Goal: Task Accomplishment & Management: Manage account settings

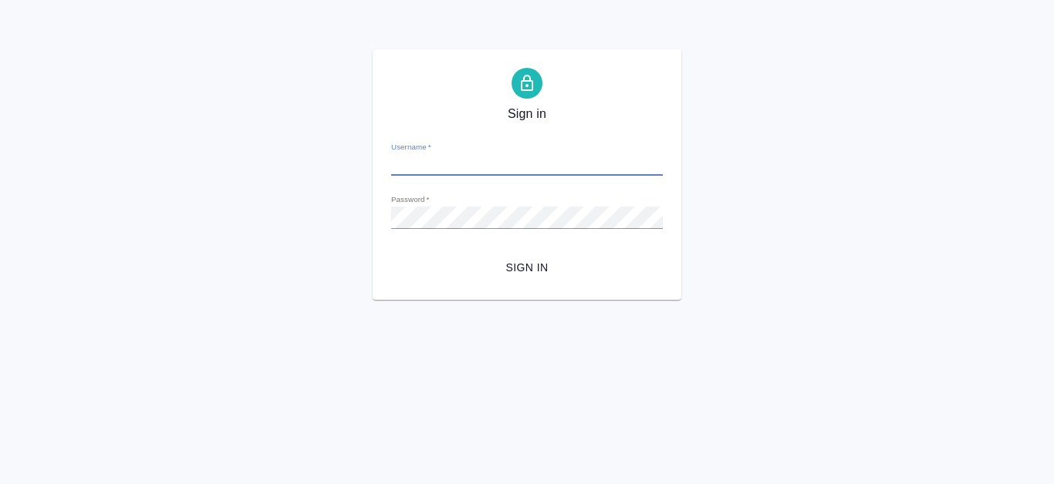
type input "e.kanataeva@awatera.com"
click at [540, 269] on span "Sign in" at bounding box center [526, 267] width 247 height 19
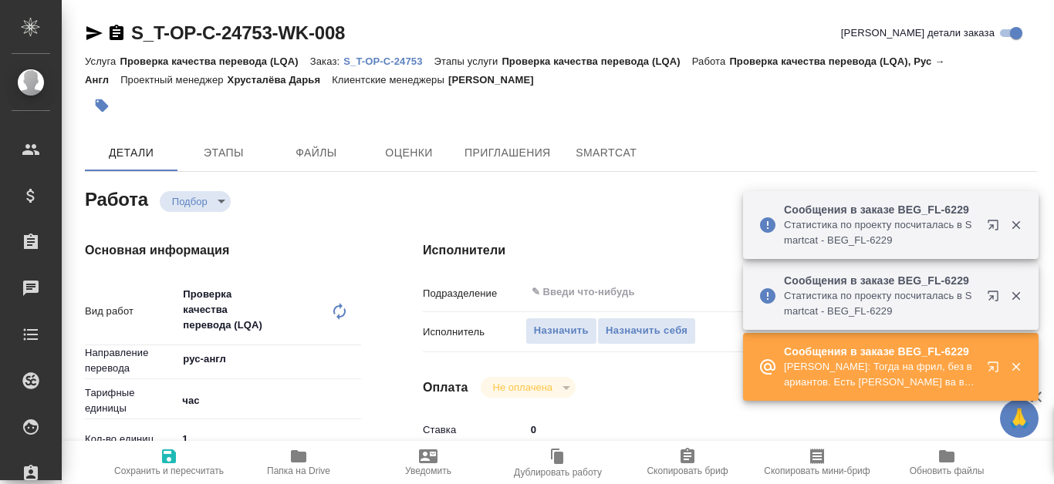
type textarea "x"
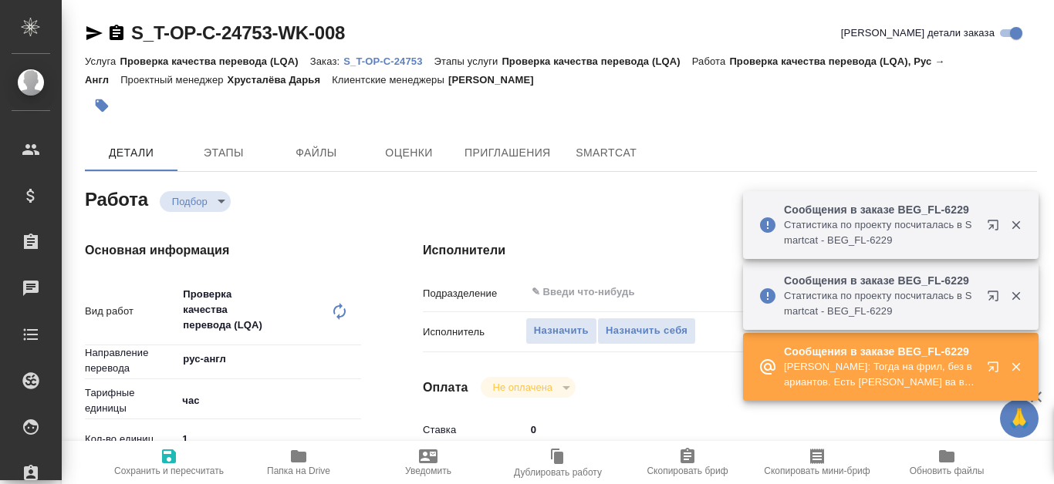
type textarea "x"
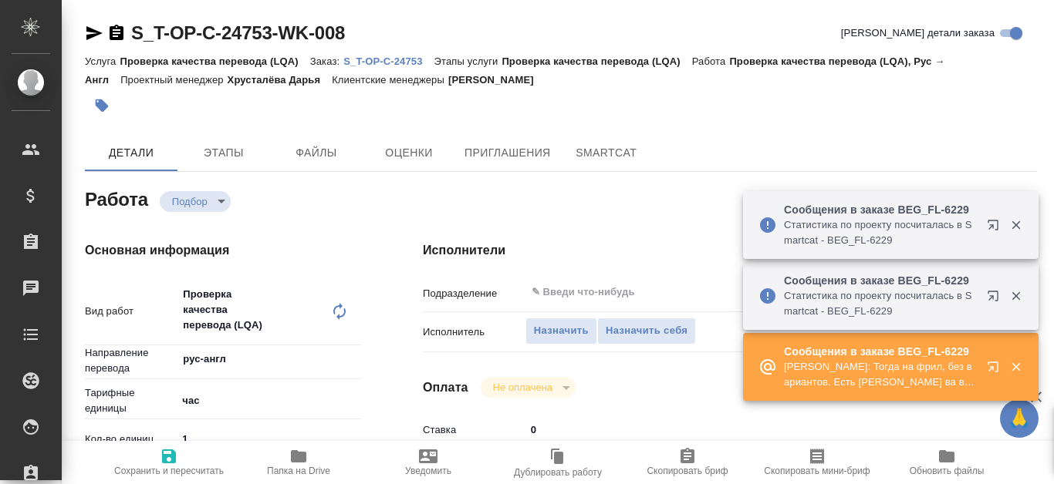
type textarea "x"
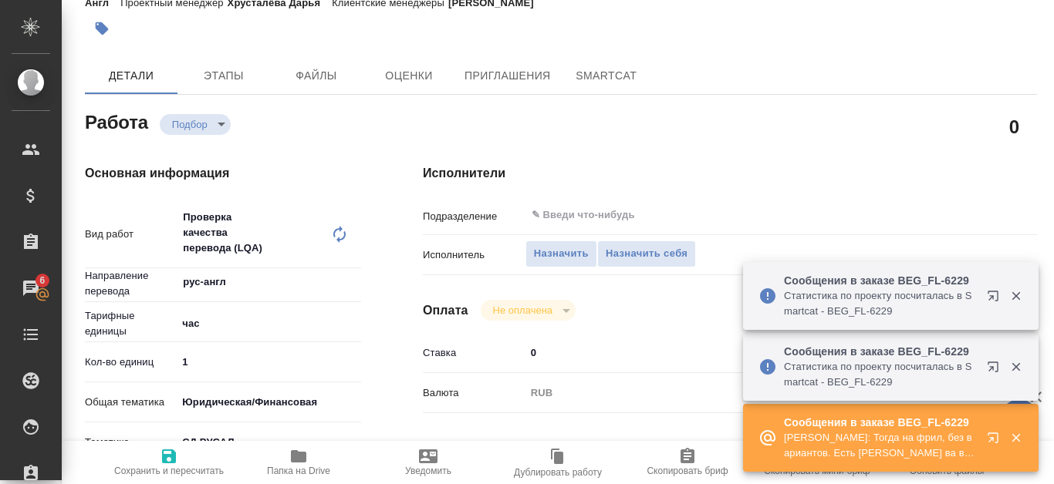
type textarea "x"
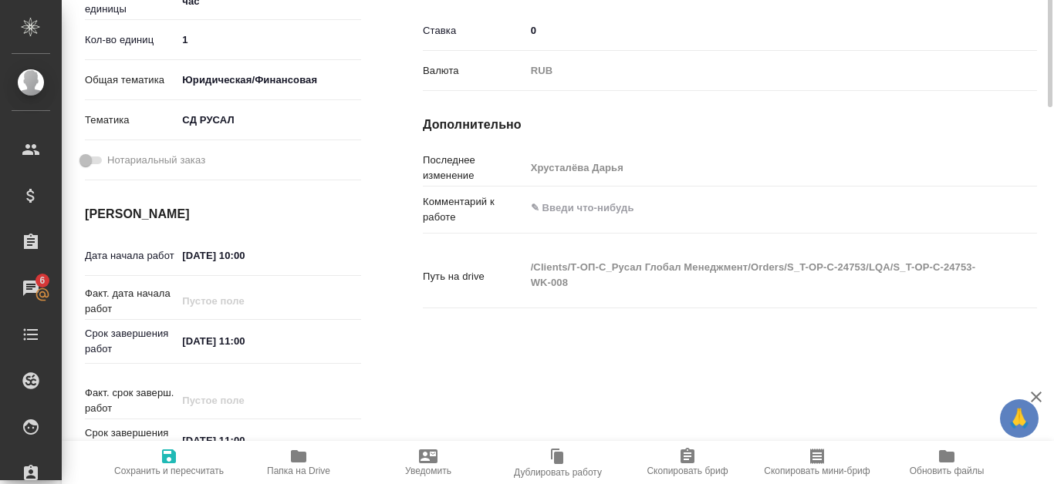
scroll to position [245, 0]
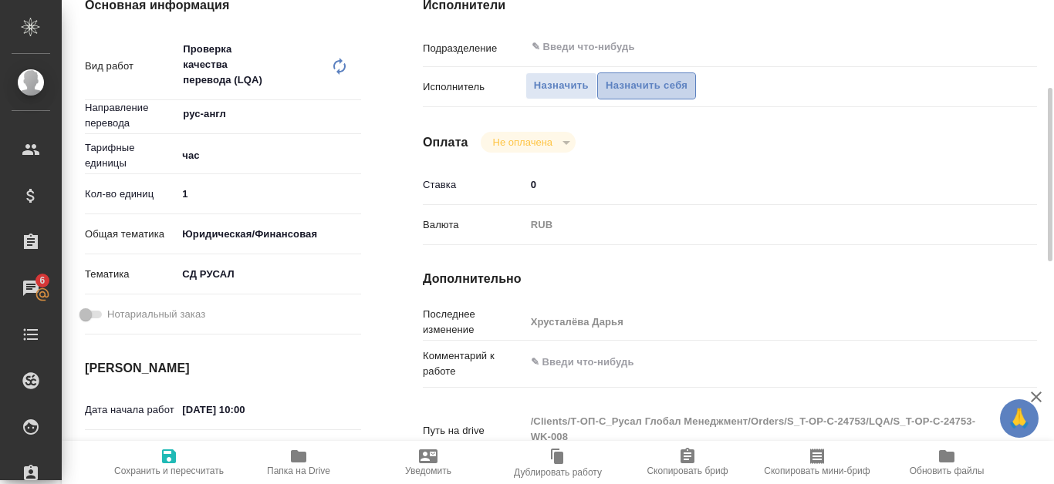
click at [626, 84] on span "Назначить себя" at bounding box center [647, 86] width 82 height 18
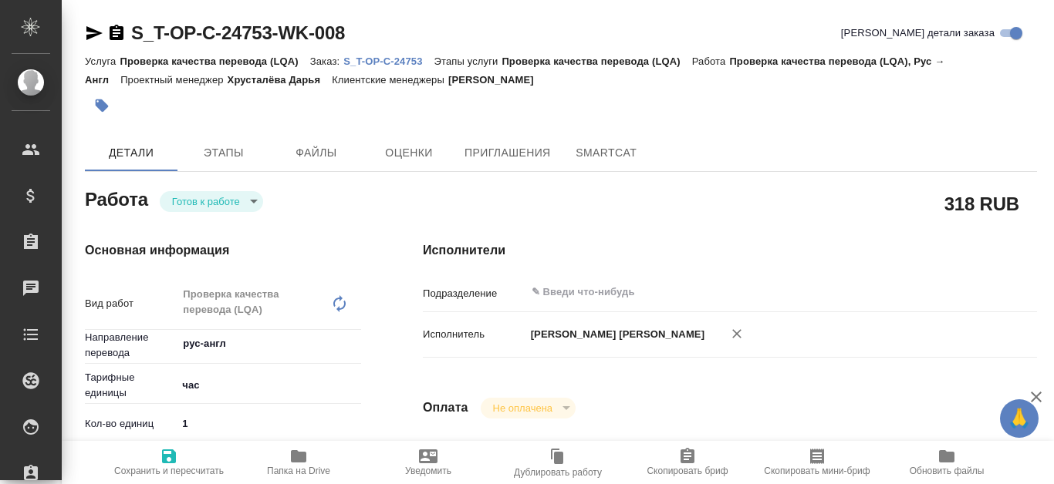
type textarea "x"
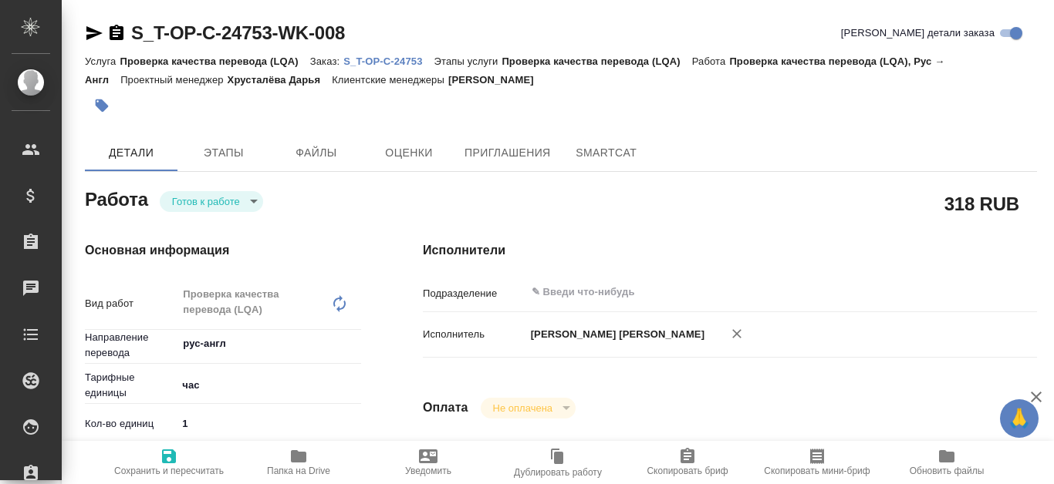
type textarea "x"
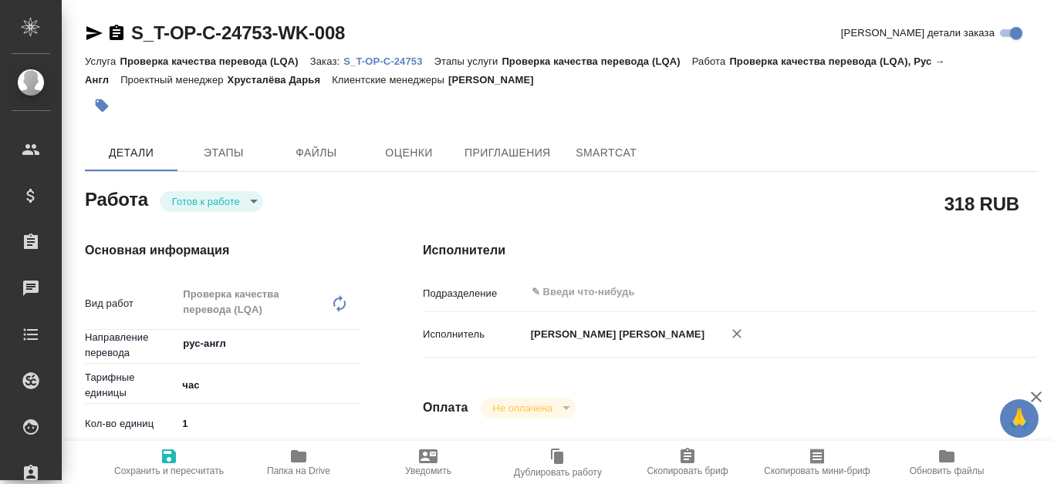
type textarea "x"
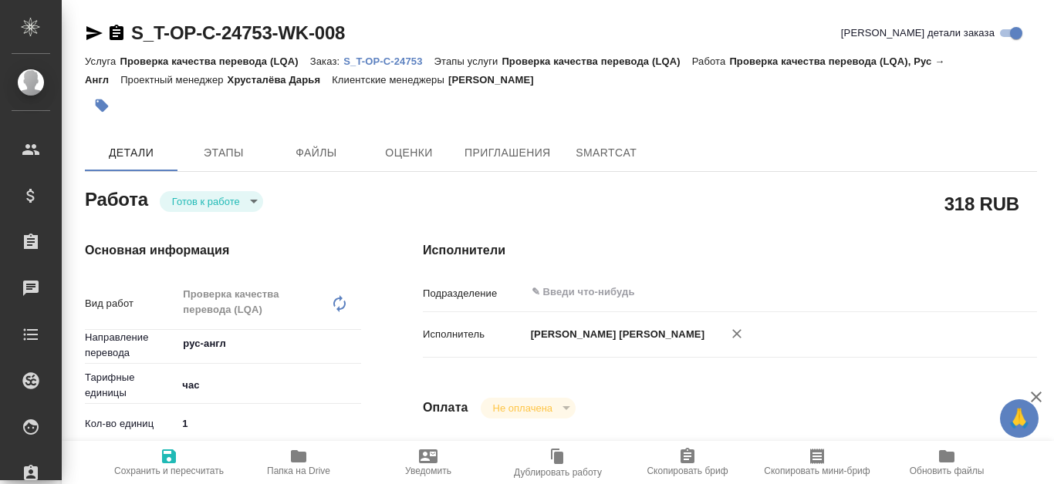
type textarea "x"
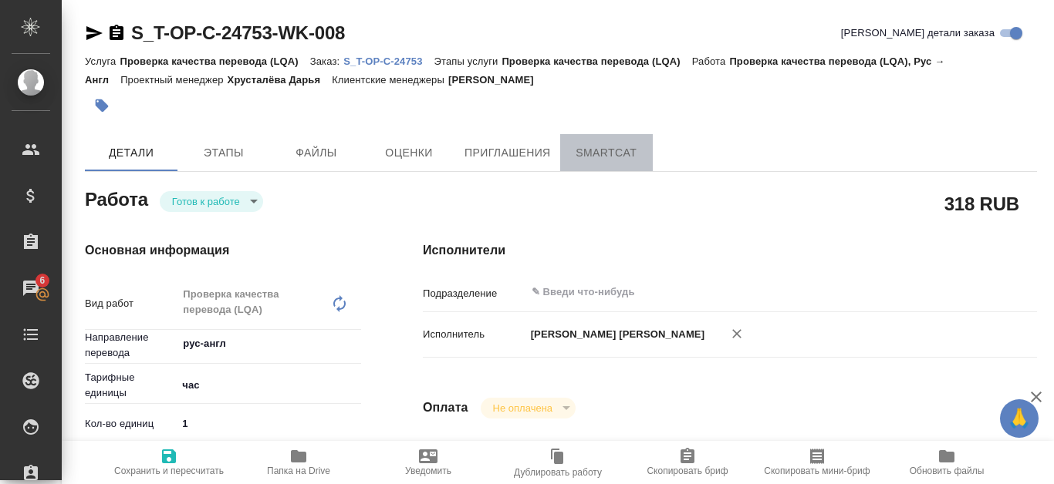
click at [630, 163] on button "SmartCat" at bounding box center [606, 152] width 93 height 37
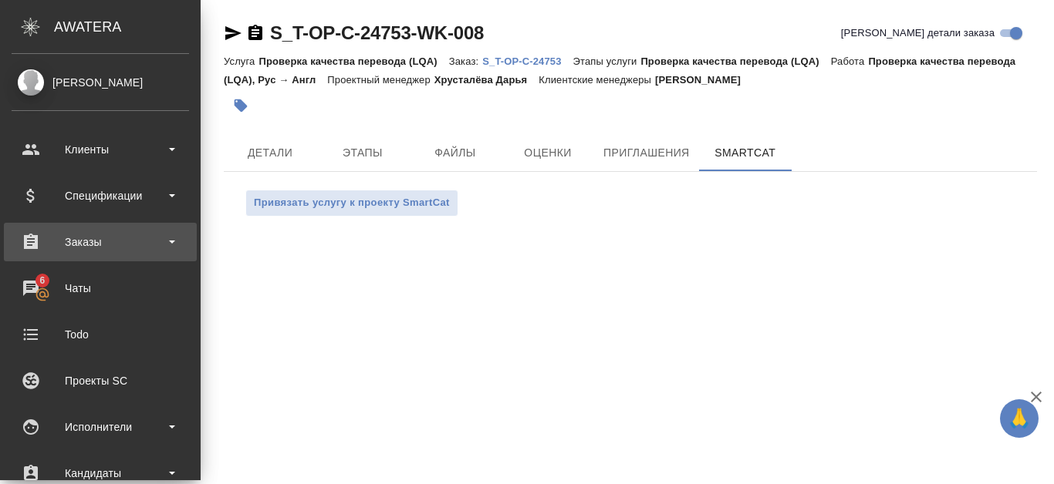
click at [75, 239] on div "Заказы" at bounding box center [100, 242] width 177 height 23
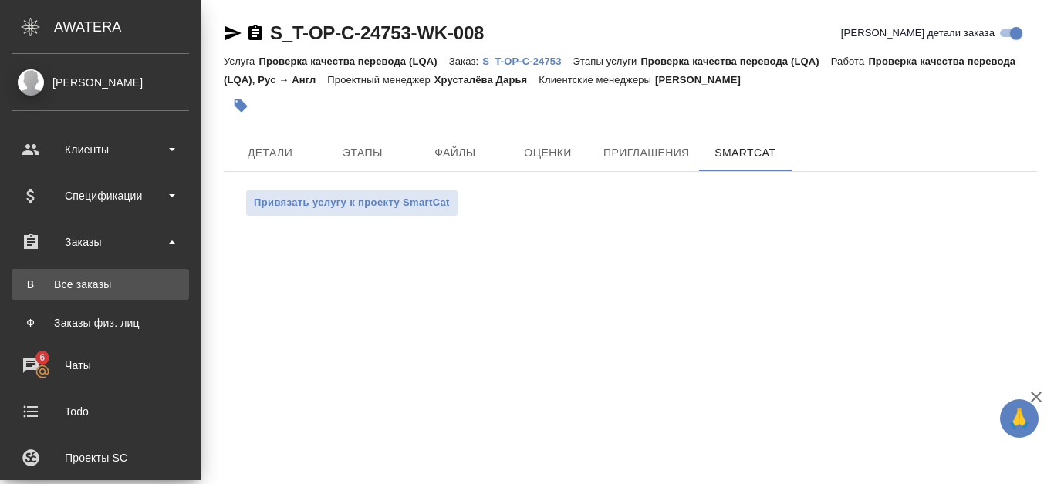
click at [89, 286] on div "Все заказы" at bounding box center [100, 284] width 162 height 15
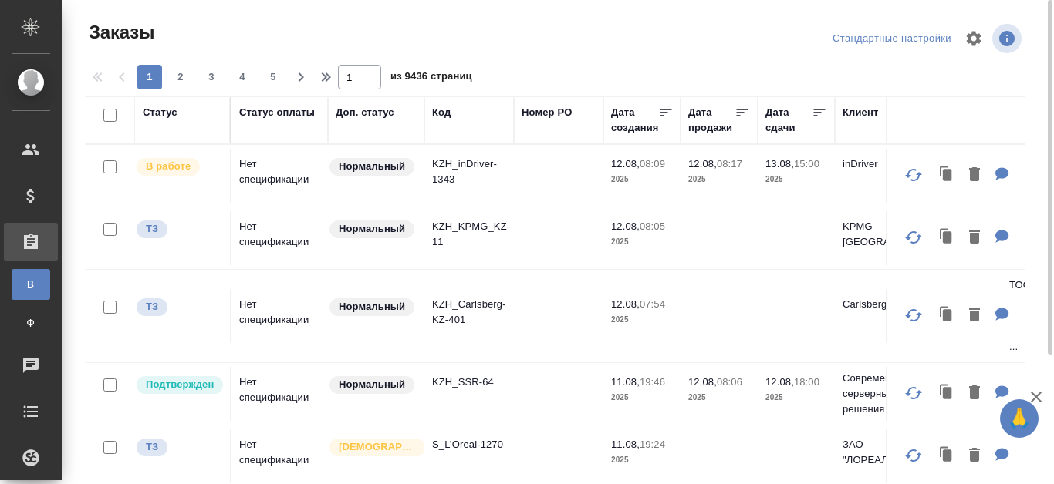
click at [446, 112] on div "Код" at bounding box center [441, 112] width 19 height 15
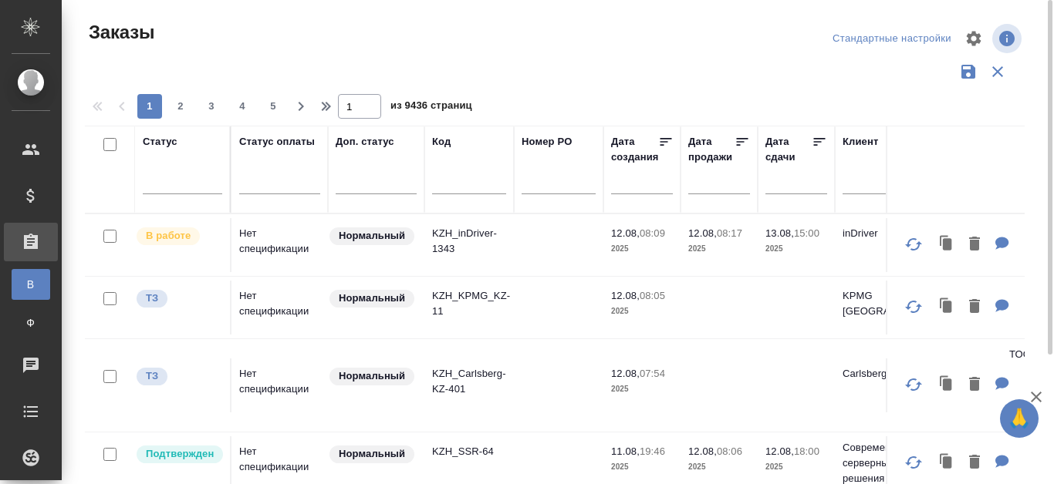
click at [444, 185] on input "text" at bounding box center [469, 184] width 74 height 19
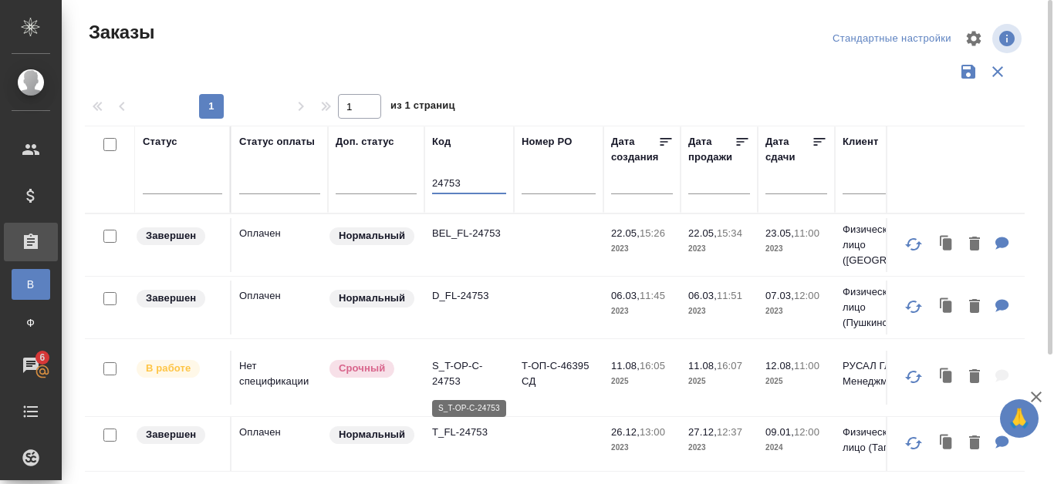
type input "24753"
click at [457, 375] on p "S_T-OP-C-24753" at bounding box center [469, 374] width 74 height 31
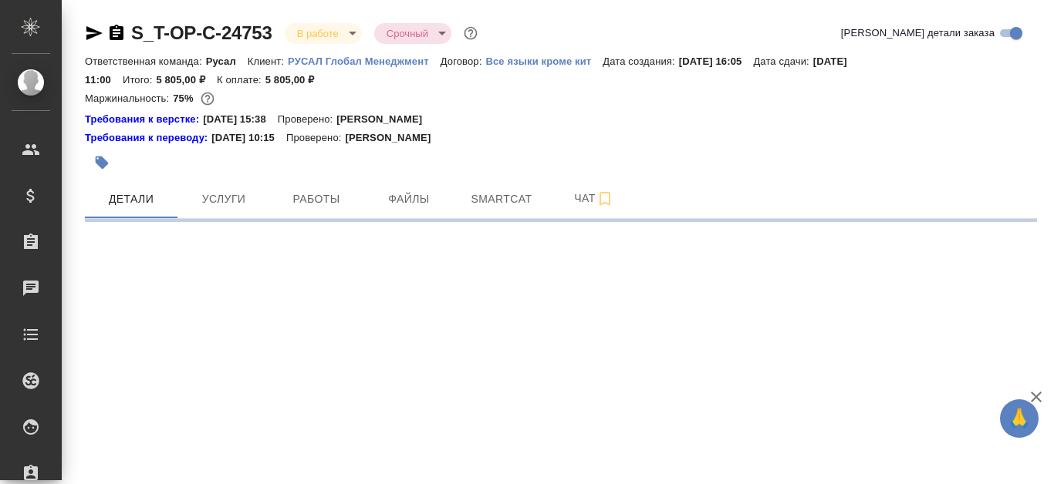
select select "RU"
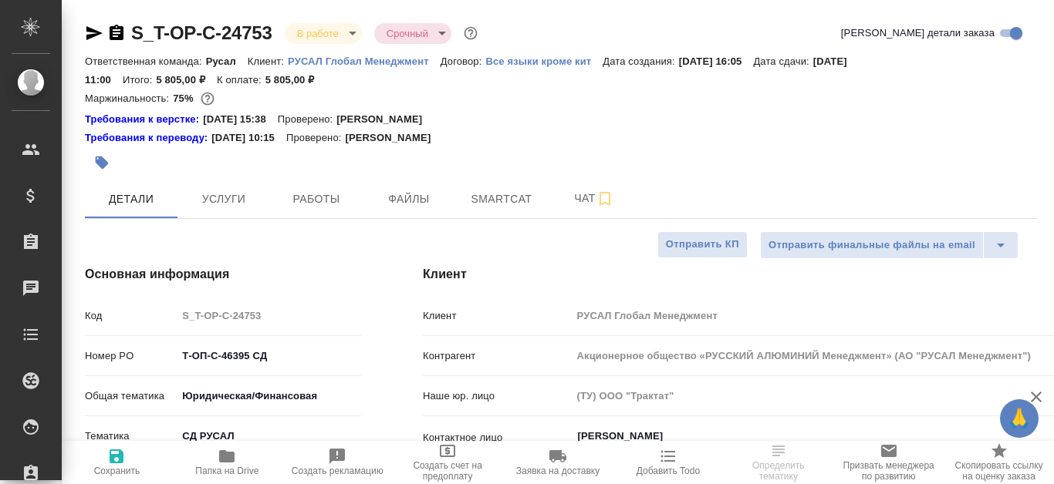
type textarea "x"
type input "Хрусталёва Дарья"
type input "Журавлева Александра"
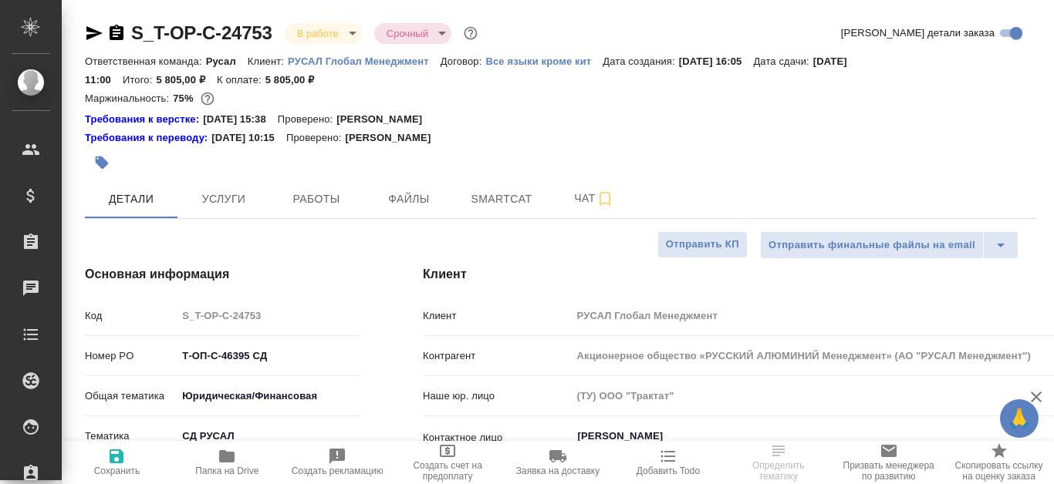
click at [481, 203] on span "Smartcat" at bounding box center [501, 199] width 74 height 19
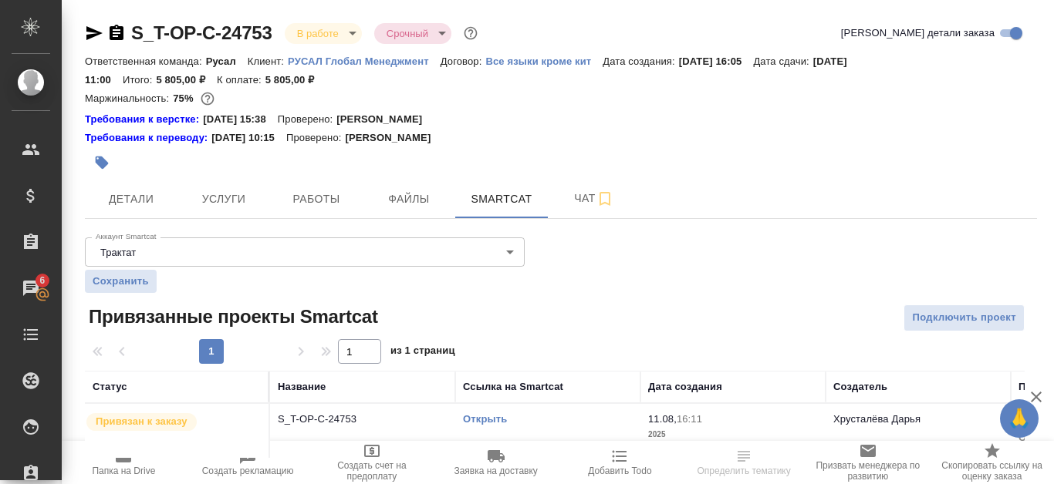
click at [489, 420] on link "Открыть" at bounding box center [485, 419] width 44 height 12
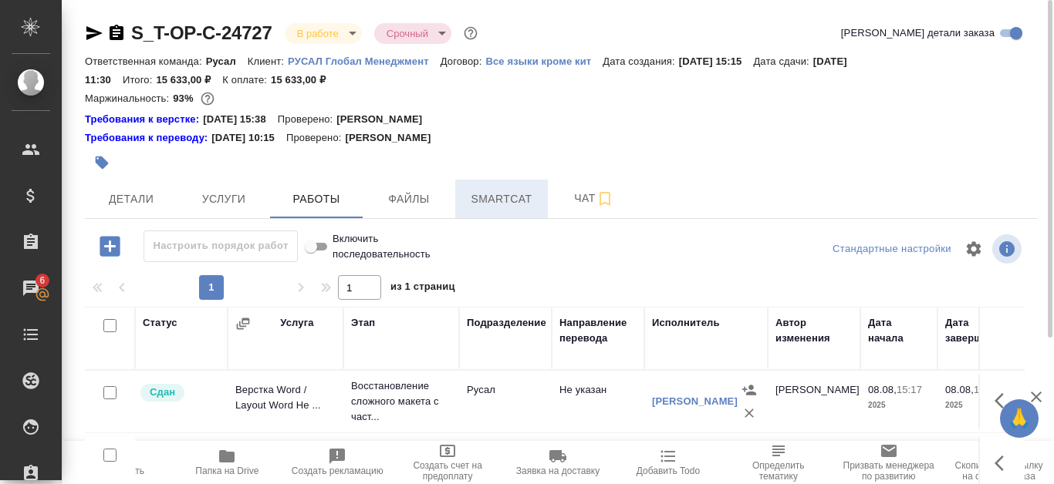
click at [505, 185] on button "Smartcat" at bounding box center [501, 199] width 93 height 39
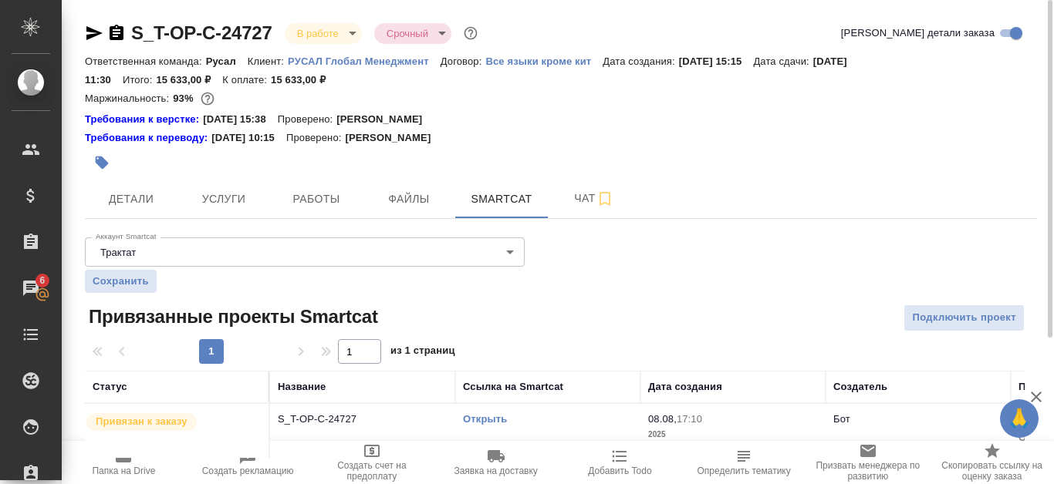
click at [496, 417] on link "Открыть" at bounding box center [485, 419] width 44 height 12
